Goal: Task Accomplishment & Management: Complete application form

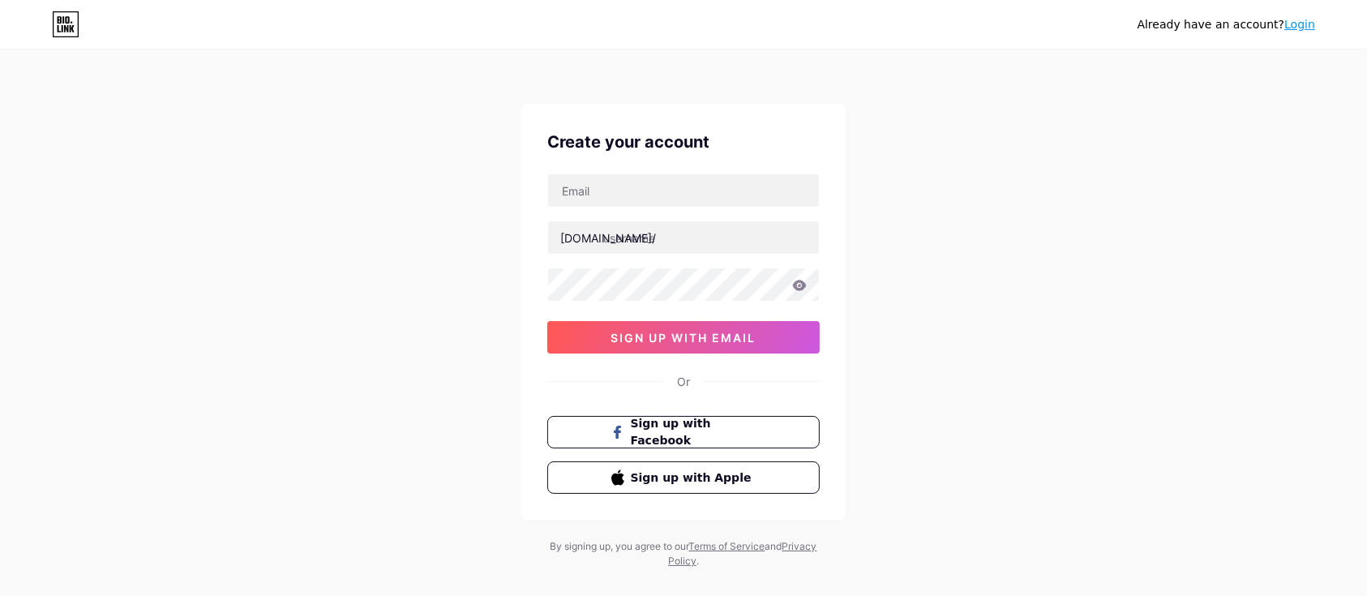
drag, startPoint x: 0, startPoint y: 0, endPoint x: 867, endPoint y: 443, distance: 974.1
click at [867, 443] on div "Already have an account? Login Create your account bio.link/ sign up with email…" at bounding box center [683, 310] width 1367 height 620
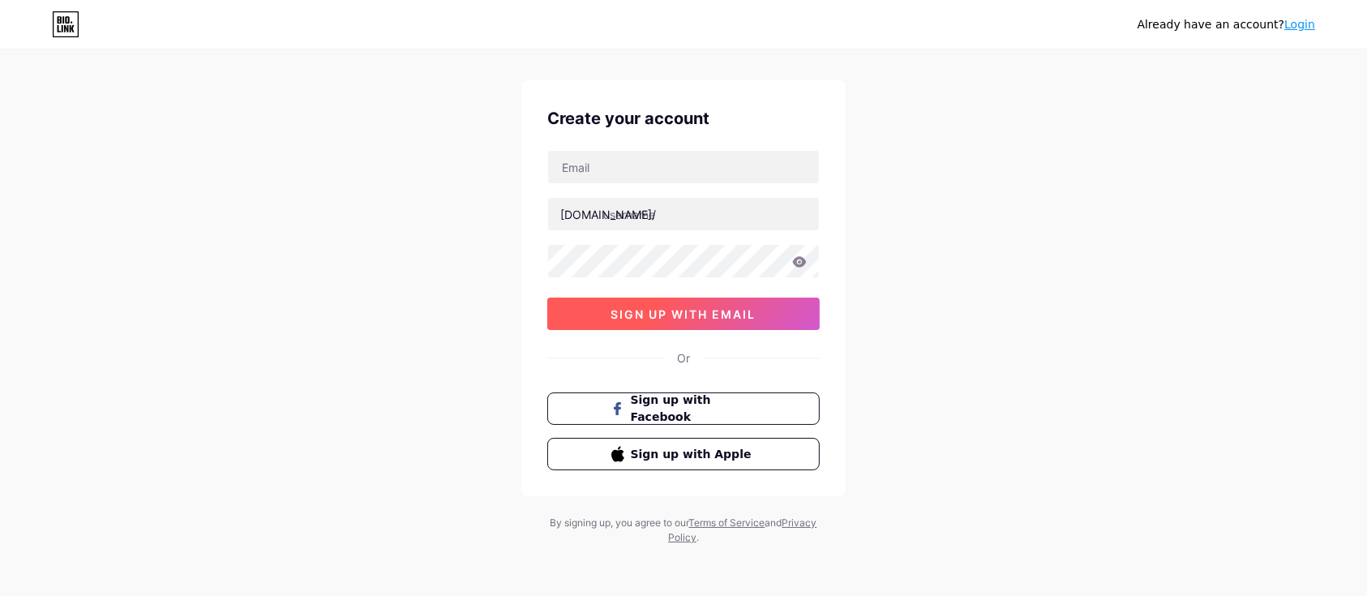
click at [709, 321] on button "sign up with email" at bounding box center [683, 313] width 272 height 32
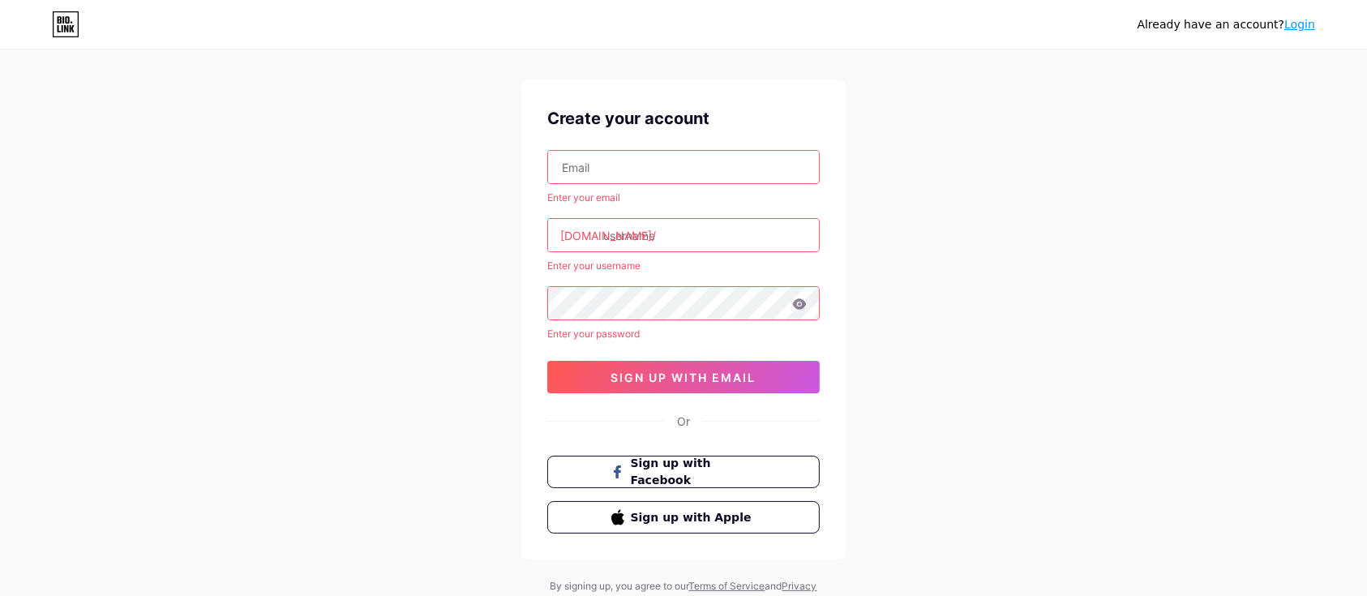
click at [647, 198] on div "Enter your email" at bounding box center [683, 197] width 272 height 15
click at [635, 171] on input "text" at bounding box center [683, 167] width 271 height 32
type input "abdimaalikahmed114@gmail.com"
click at [661, 230] on input "text" at bounding box center [683, 235] width 271 height 32
click at [597, 181] on input "abdimaalikahmed114@gmail.com" at bounding box center [683, 167] width 271 height 32
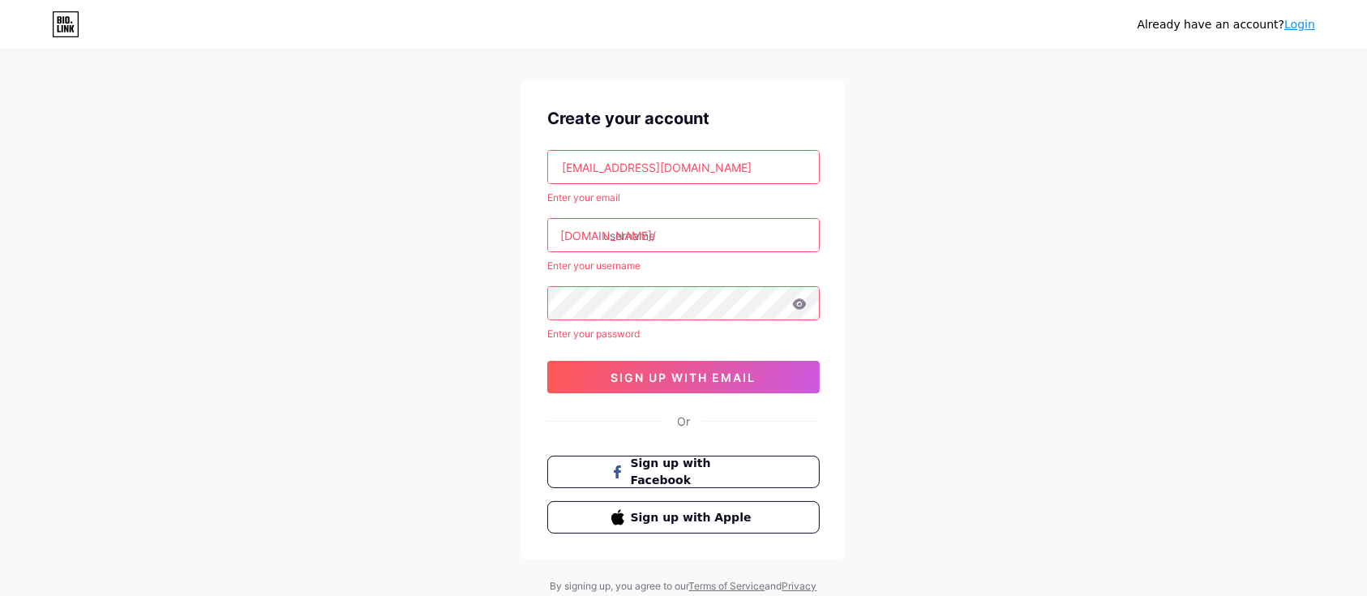
click at [597, 181] on input "abdimaalikahmed114@gmail.com" at bounding box center [683, 167] width 271 height 32
click at [640, 229] on input "text" at bounding box center [683, 235] width 271 height 32
paste input "abdimaalikahmed114"
type input "abdimaalikahmed114"
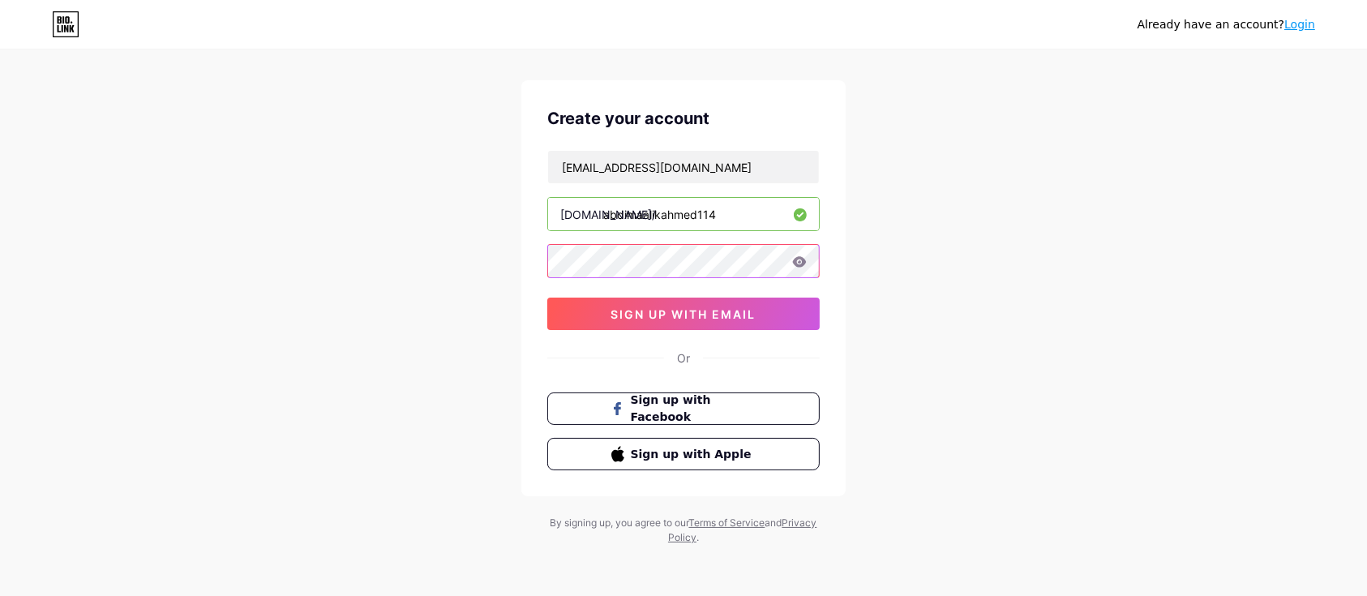
click at [484, 289] on div "Already have an account? Login Create your account abdimaalikahmed114@gmail.com…" at bounding box center [683, 286] width 1367 height 620
click at [798, 259] on icon at bounding box center [799, 261] width 15 height 11
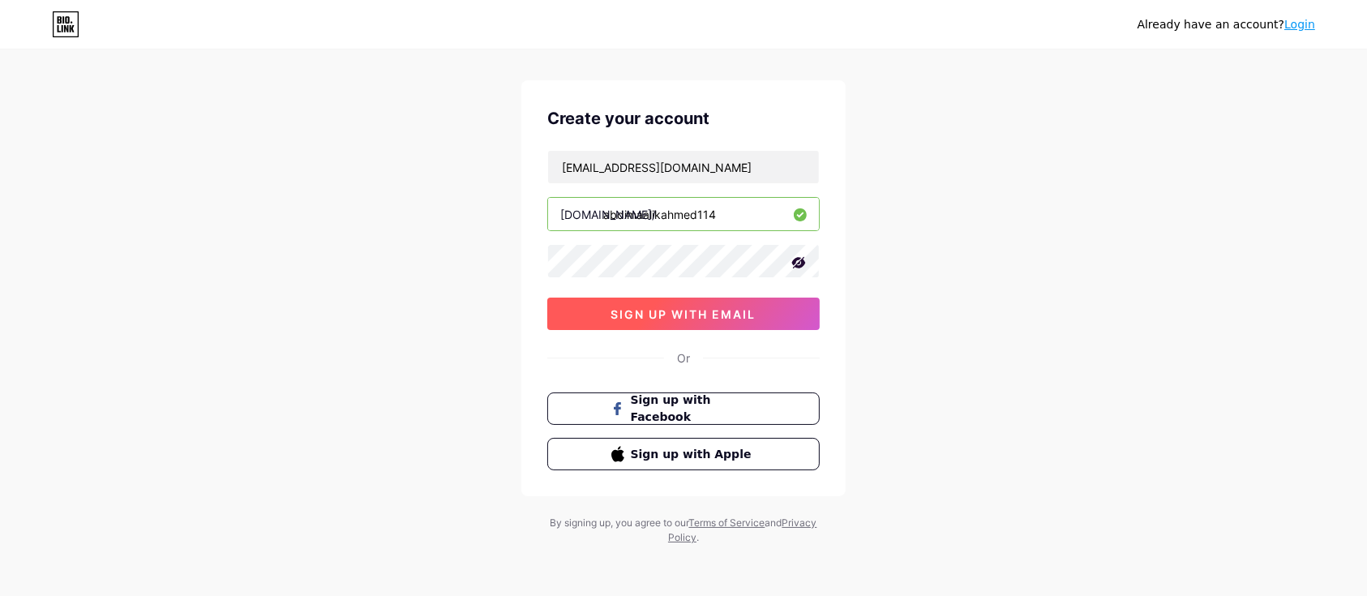
click at [683, 307] on span "sign up with email" at bounding box center [683, 314] width 145 height 14
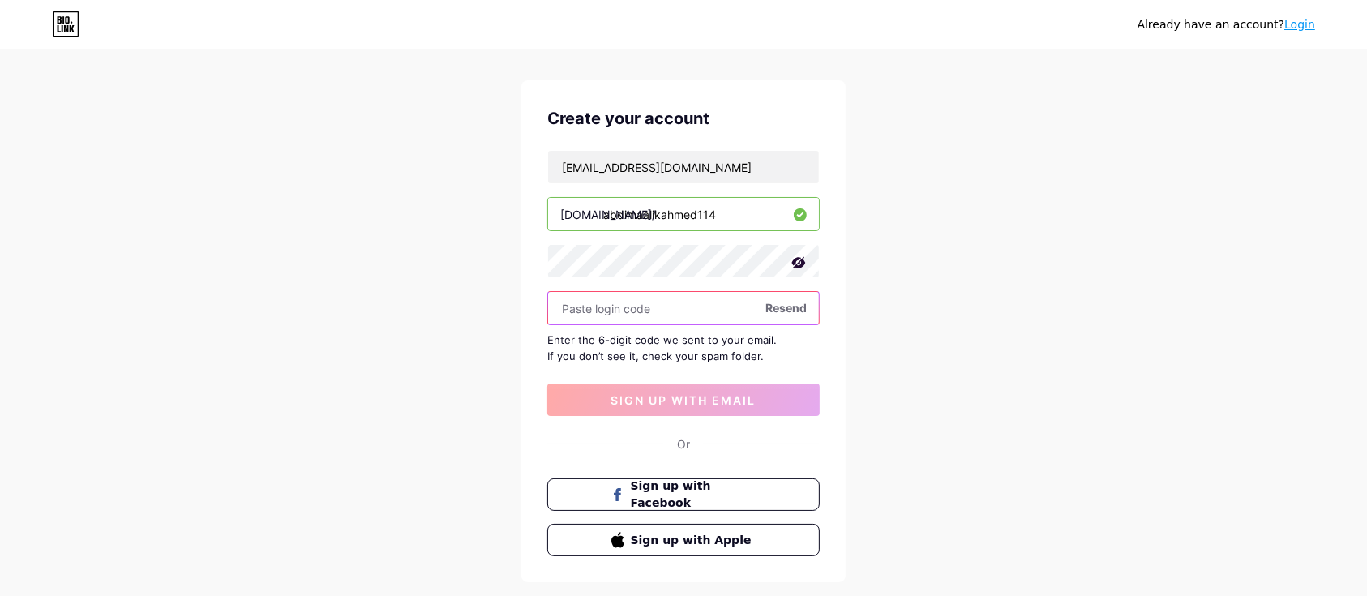
click at [617, 311] on input "text" at bounding box center [683, 308] width 271 height 32
paste input "Abdimalik280$$&&"
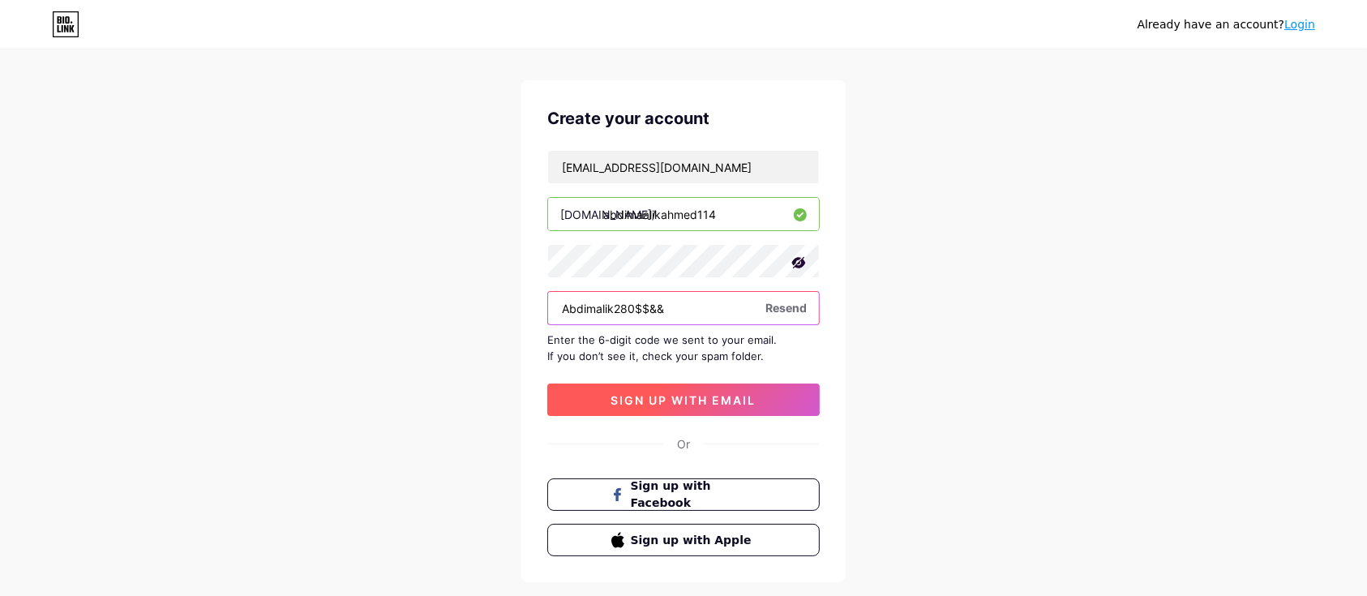
type input "Abdimalik280$$&&"
click at [616, 406] on button "sign up with email" at bounding box center [683, 399] width 272 height 32
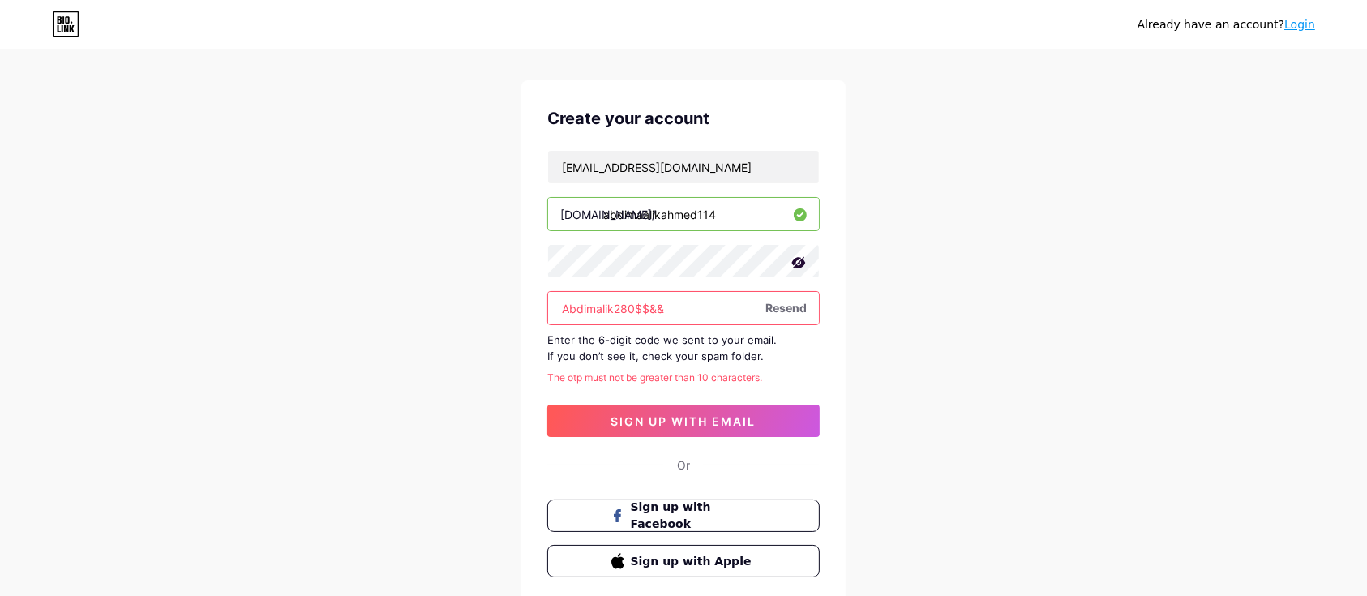
drag, startPoint x: 707, startPoint y: 315, endPoint x: 499, endPoint y: 308, distance: 207.6
click at [499, 308] on div "Already have an account? Login Create your account abdimaalikahmed114@gmail.com…" at bounding box center [683, 339] width 1367 height 727
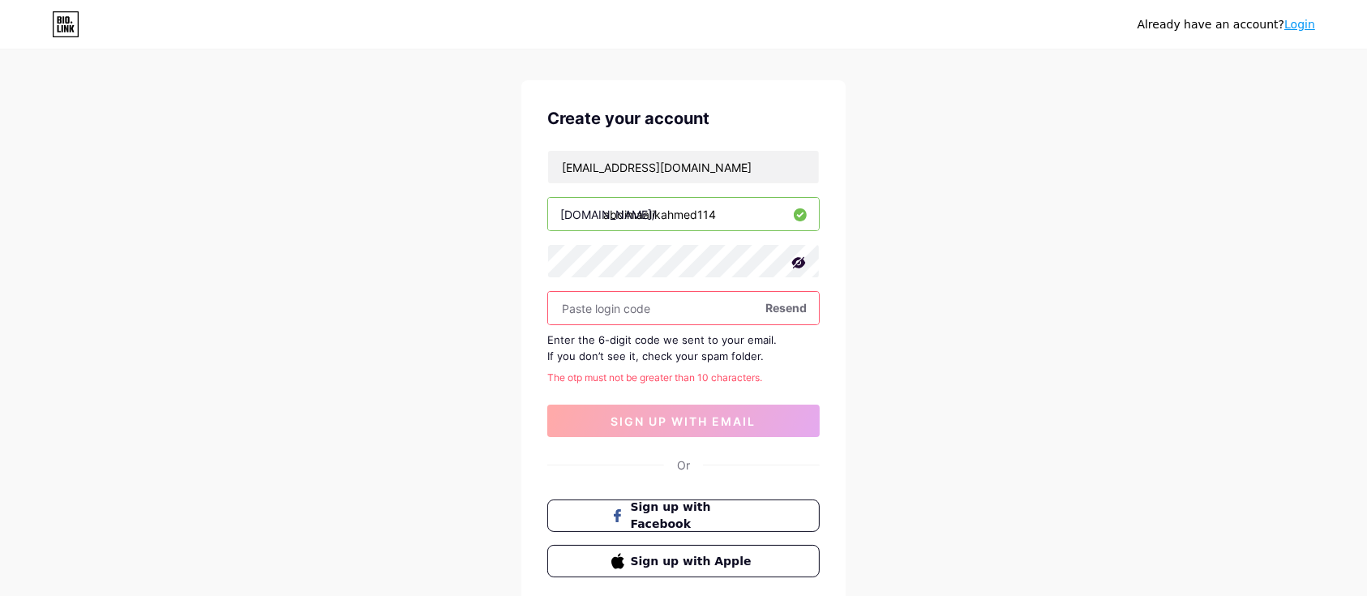
click at [782, 308] on span "Resend" at bounding box center [785, 307] width 41 height 17
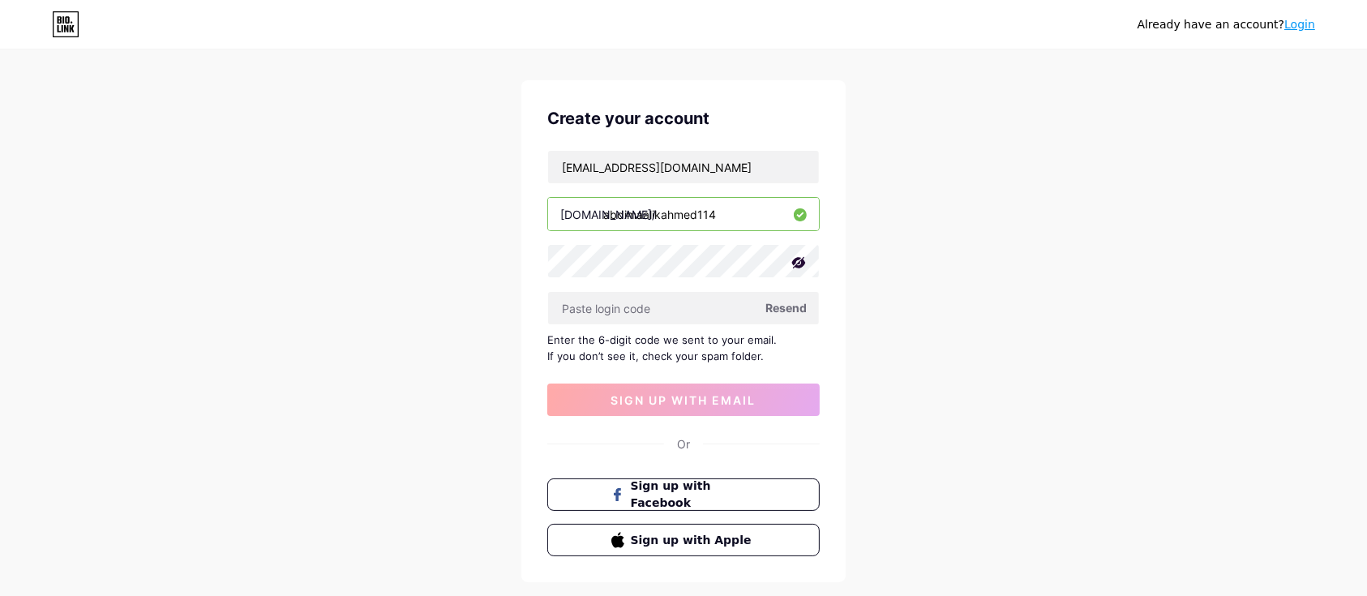
click at [781, 304] on span "Resend" at bounding box center [785, 307] width 41 height 17
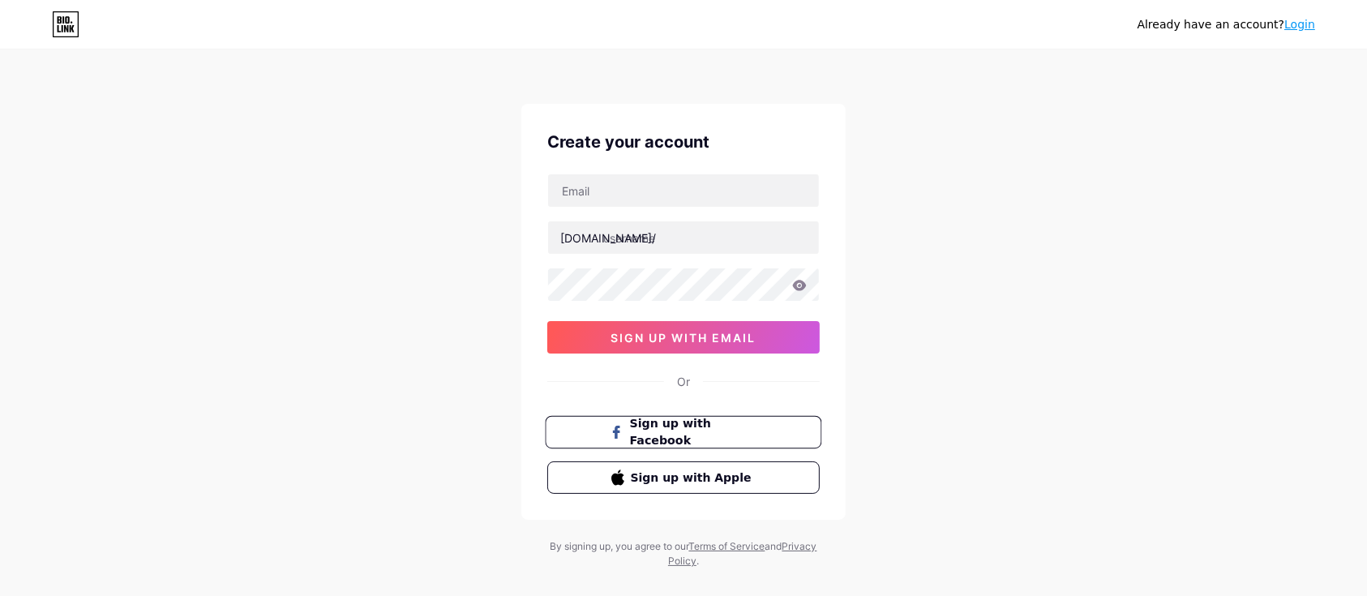
click at [623, 438] on span at bounding box center [616, 432] width 13 height 35
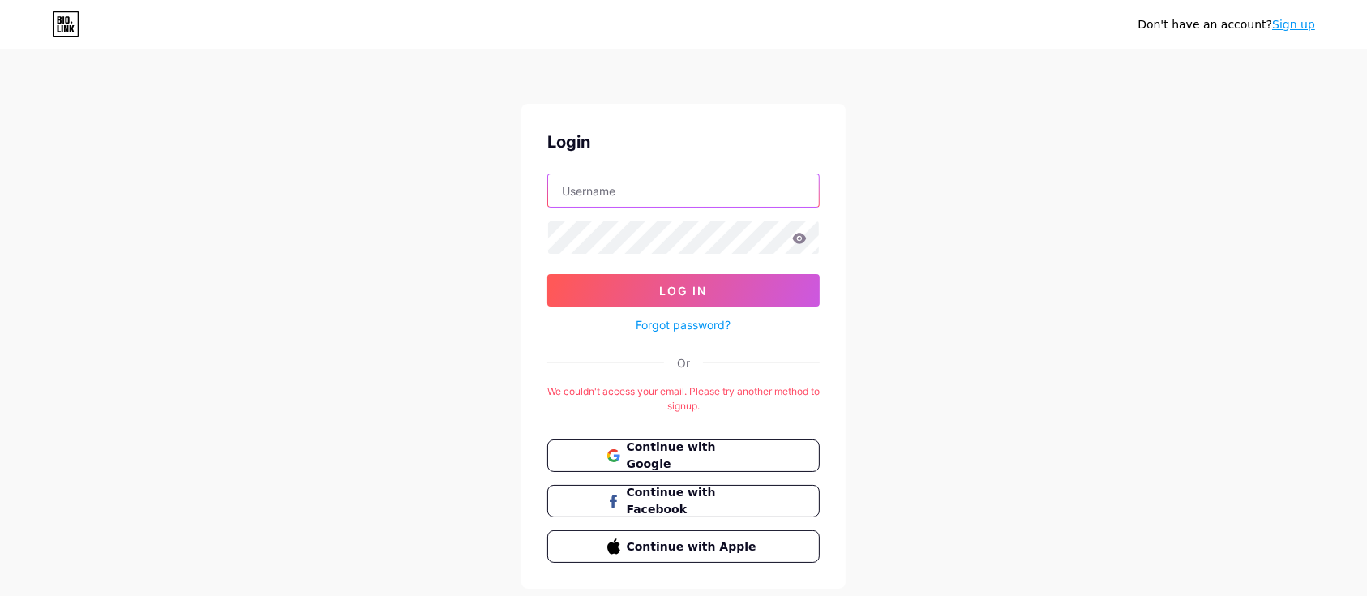
click at [611, 193] on input "text" at bounding box center [683, 190] width 271 height 32
type input "abdimaalikahmed114@gmail.com"
click at [657, 253] on form "abdimaalikahmed114@gmail.com Log In Forgot password?" at bounding box center [683, 253] width 272 height 161
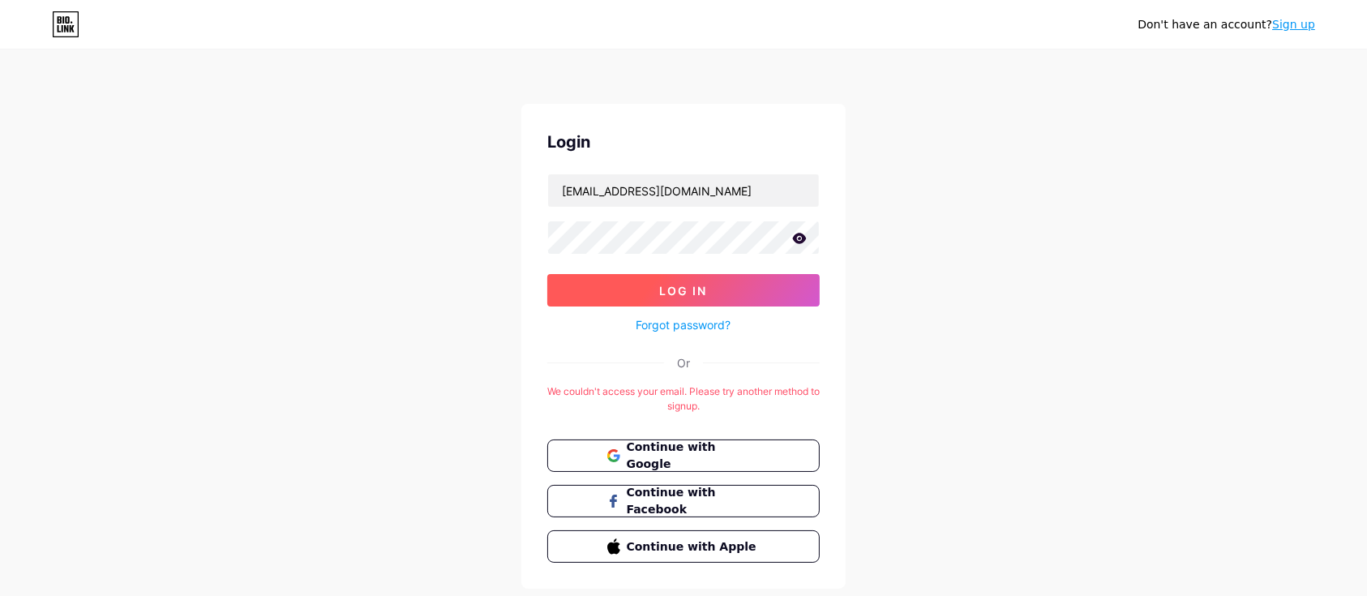
click at [659, 275] on button "Log In" at bounding box center [683, 290] width 272 height 32
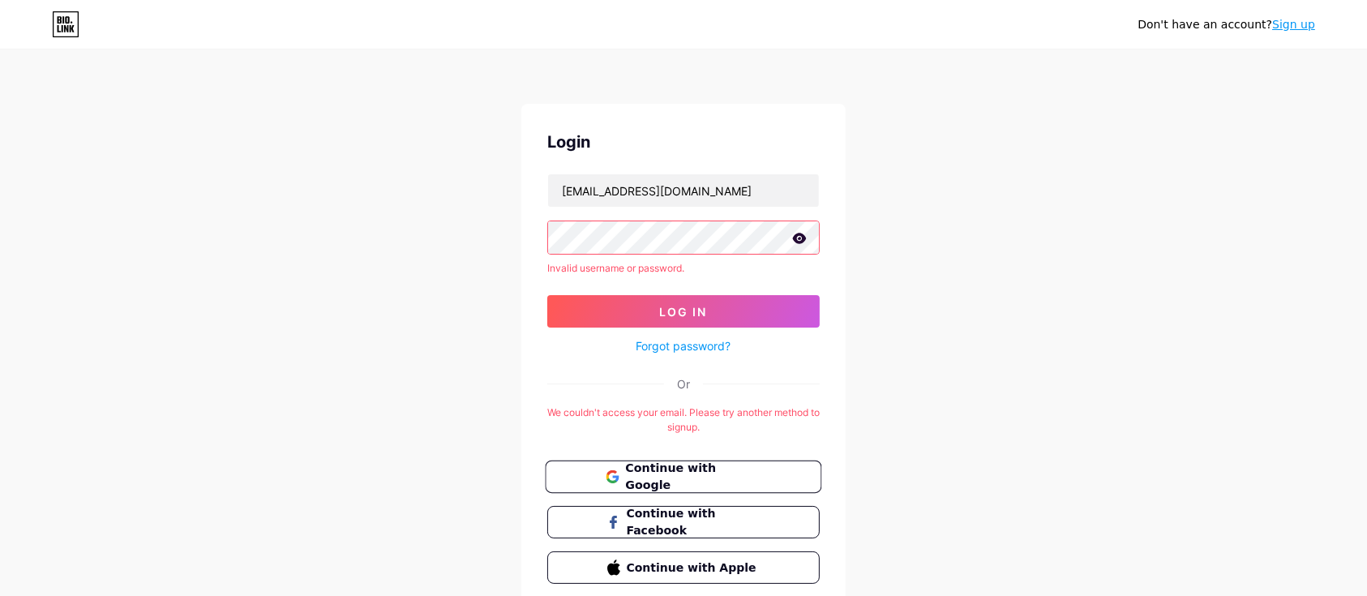
click at [695, 471] on span "Continue with Google" at bounding box center [692, 477] width 135 height 35
